Goal: Task Accomplishment & Management: Use online tool/utility

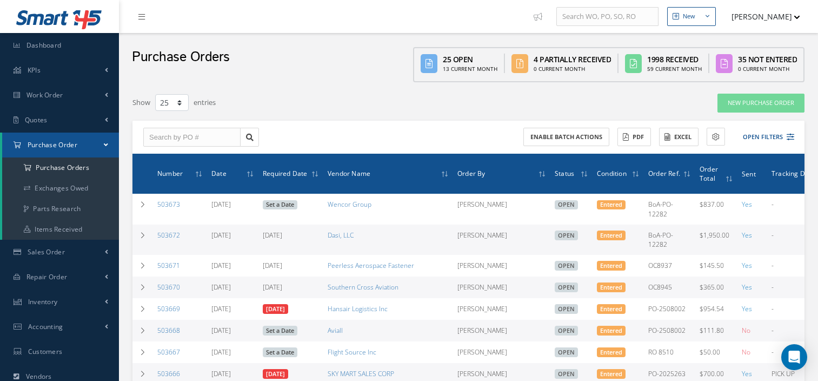
select select "25"
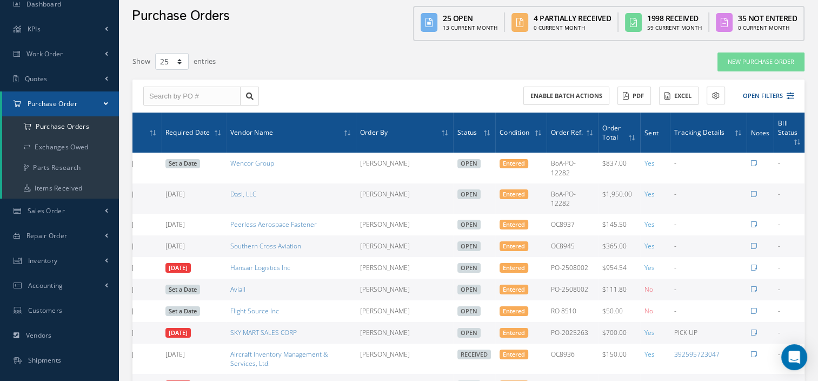
scroll to position [0, 110]
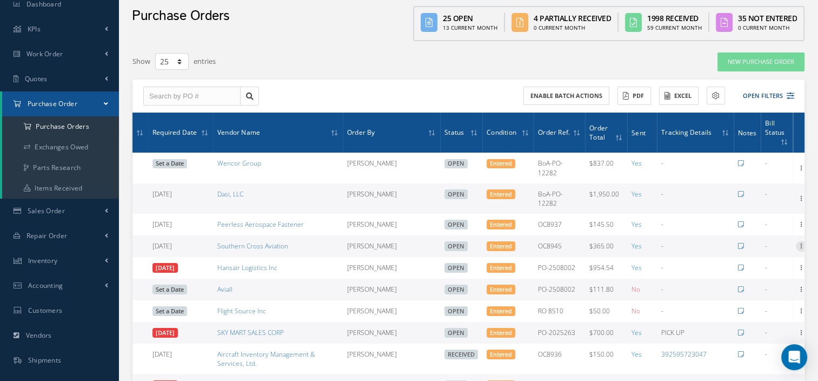
click at [798, 243] on icon at bounding box center [801, 245] width 11 height 9
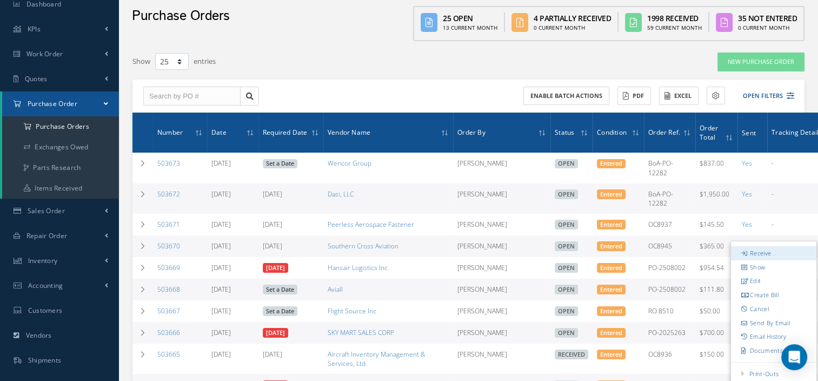
click at [753, 251] on link "Receive" at bounding box center [773, 253] width 85 height 14
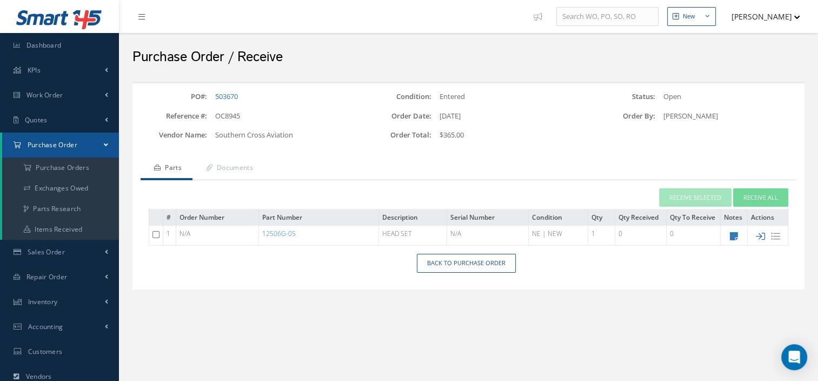
click at [761, 232] on icon at bounding box center [760, 235] width 9 height 9
type input "[DATE]"
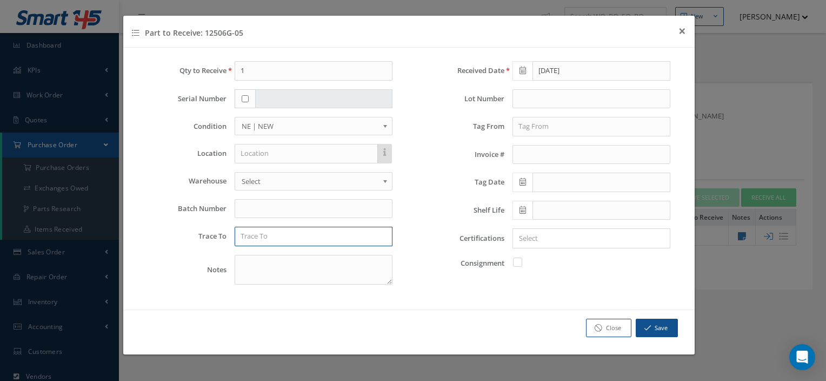
click at [284, 234] on input "text" at bounding box center [314, 235] width 158 height 19
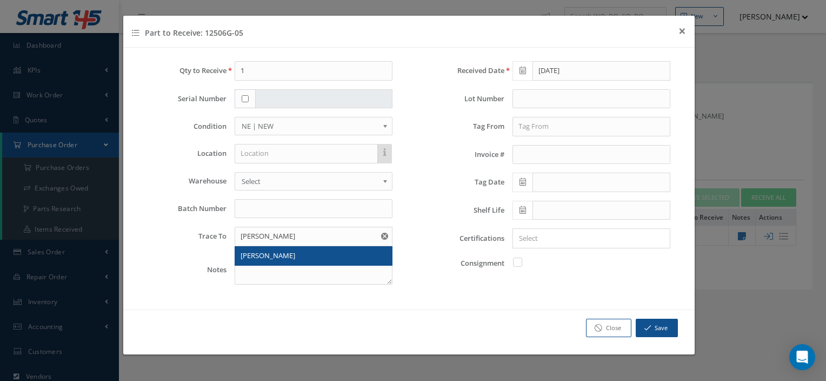
click at [283, 250] on span "DAVID CLARK" at bounding box center [268, 255] width 55 height 10
type input "DAVID CLARK"
